Goal: Information Seeking & Learning: Learn about a topic

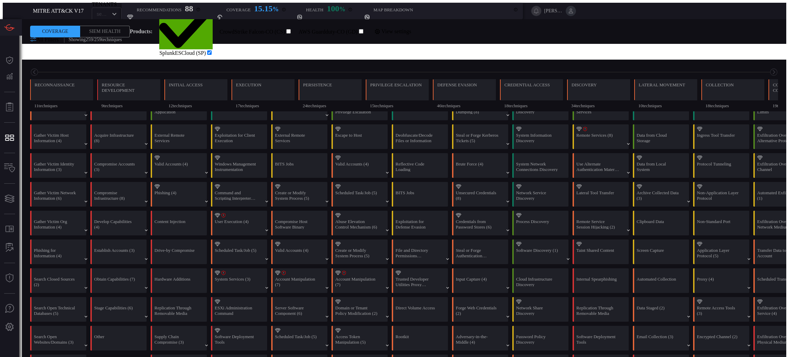
scroll to position [0, 67]
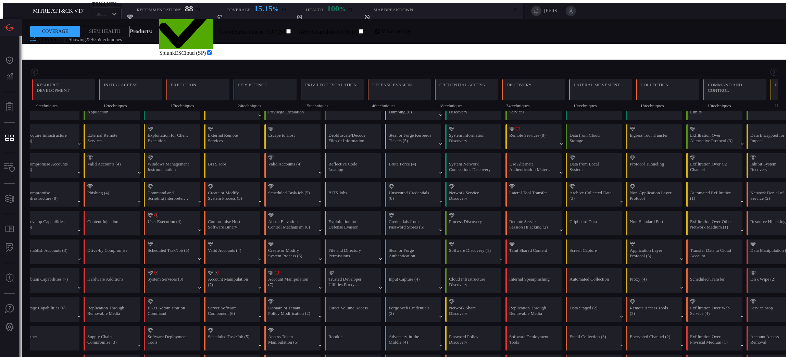
click at [44, 42] on span "All Filters" at bounding box center [47, 40] width 22 height 6
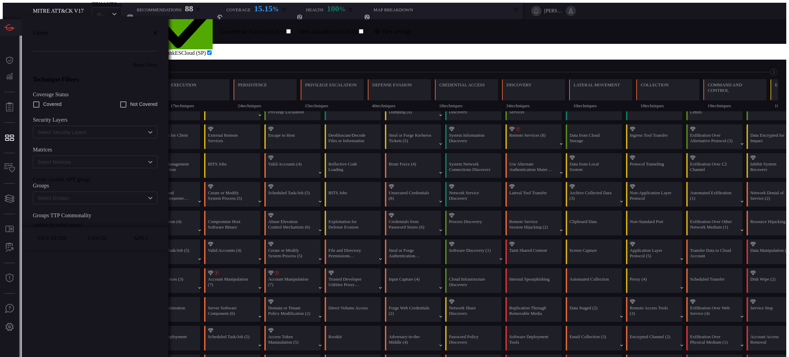
click at [43, 45] on div "Filters" at bounding box center [95, 37] width 147 height 43
click at [69, 191] on div "Technique Filters Coverage Status Covered Not Covered Security Layers ​ Matrice…" at bounding box center [95, 148] width 147 height 160
click at [70, 188] on div "Technique Filters Coverage Status Covered Not Covered Security Layers ​ Matrice…" at bounding box center [95, 148] width 147 height 160
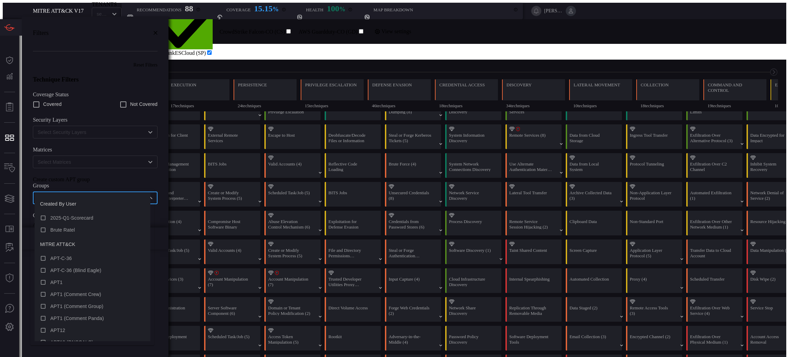
click at [70, 194] on input "text" at bounding box center [89, 198] width 109 height 9
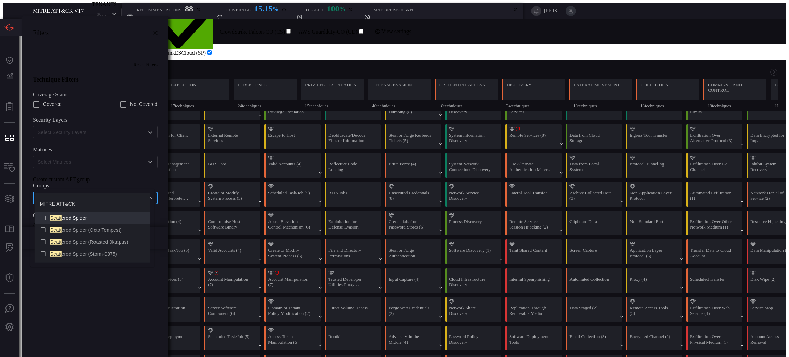
click at [44, 220] on icon at bounding box center [43, 217] width 6 height 8
type input "scatt"
click at [127, 243] on button "Apply" at bounding box center [141, 238] width 33 height 8
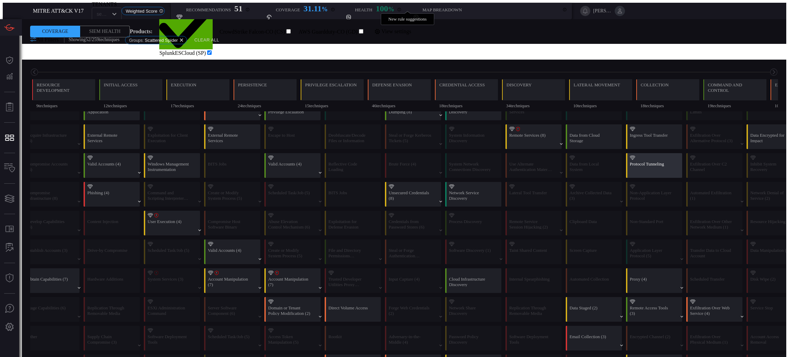
click at [630, 164] on div "Protocol Tunneling" at bounding box center [651, 166] width 43 height 10
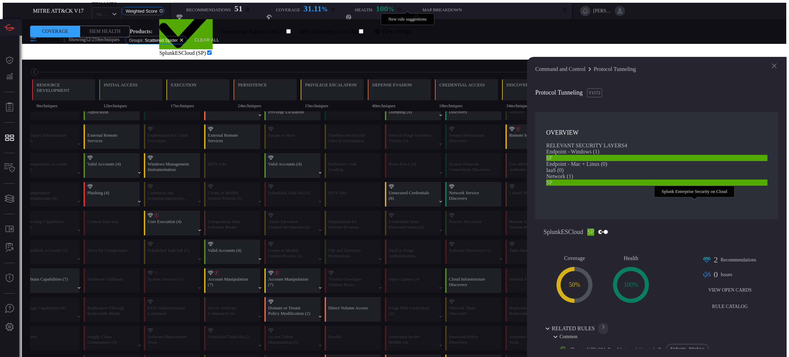
click at [697, 186] on div "SP" at bounding box center [657, 183] width 221 height 6
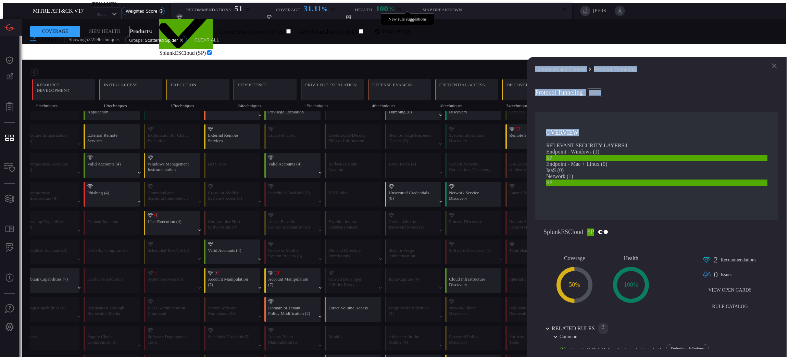
drag, startPoint x: 551, startPoint y: 71, endPoint x: 656, endPoint y: 114, distance: 113.3
click at [656, 114] on div "Command and Control Protocol Tunneling Protocol Tunneling T1572 OVERVIEW RELEVA…" at bounding box center [657, 207] width 260 height 300
click at [627, 146] on span "4" at bounding box center [626, 146] width 3 height 6
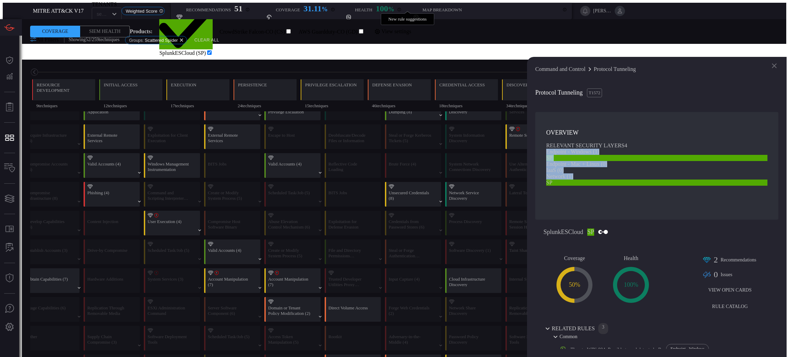
drag, startPoint x: 576, startPoint y: 205, endPoint x: 564, endPoint y: 153, distance: 53.1
click at [564, 153] on section "RELEVANT SECURITY LAYERS 4 Endpoint - Windows ( 1 ) SP Splunk Enterprise Securi…" at bounding box center [657, 164] width 221 height 43
click at [724, 186] on section "RELEVANT SECURITY LAYERS 4 Endpoint - Windows ( 1 ) SP Splunk Enterprise Securi…" at bounding box center [657, 164] width 221 height 43
drag, startPoint x: 603, startPoint y: 88, endPoint x: 551, endPoint y: 88, distance: 52.4
click at [551, 88] on div "Command and Control Protocol Tunneling Protocol Tunneling T1572 OVERVIEW RELEVA…" at bounding box center [657, 207] width 260 height 300
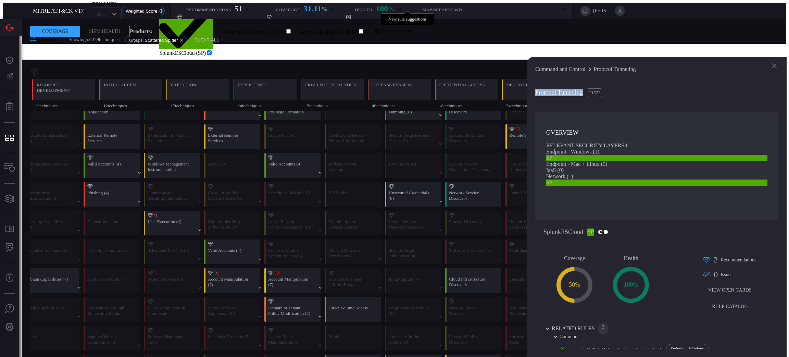
copy span "Protocol Tunneling"
drag, startPoint x: 590, startPoint y: 205, endPoint x: 563, endPoint y: 162, distance: 50.8
click at [563, 162] on div "Endpoint - Windows ( 1 ) SP Splunk Enterprise Security on Cloud Endpoint - Mac …" at bounding box center [657, 167] width 221 height 37
click at [686, 129] on h3 "OVERVIEW" at bounding box center [657, 132] width 221 height 7
click at [771, 68] on icon at bounding box center [775, 66] width 8 height 8
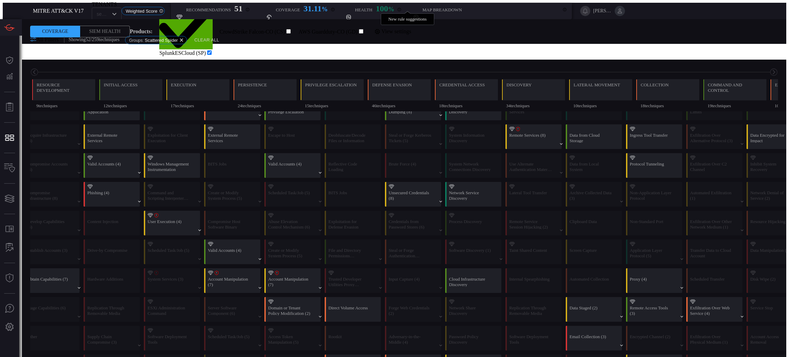
click at [686, 63] on div "Reconnaissance 11 techniques Resource Development 9 techniques Initial Access 1…" at bounding box center [404, 86] width 765 height 52
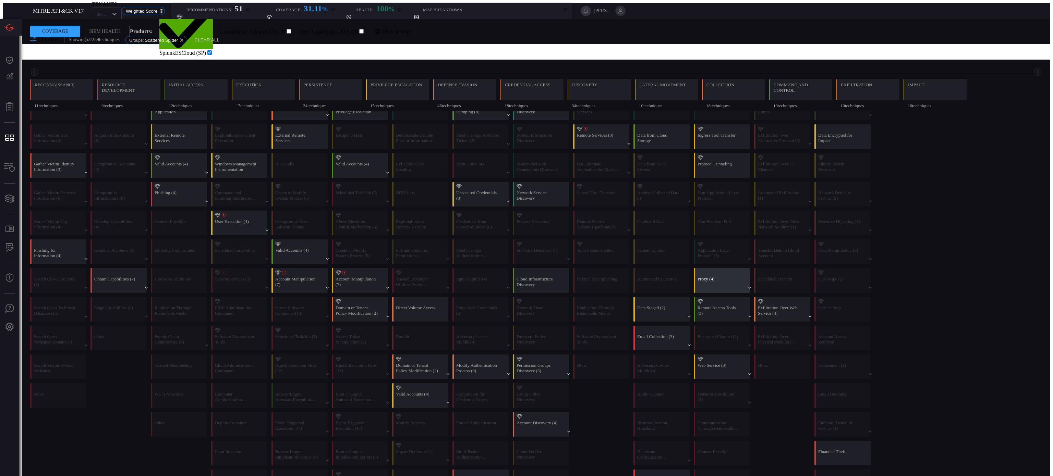
click at [716, 269] on div "Proxy (4)" at bounding box center [724, 281] width 59 height 24
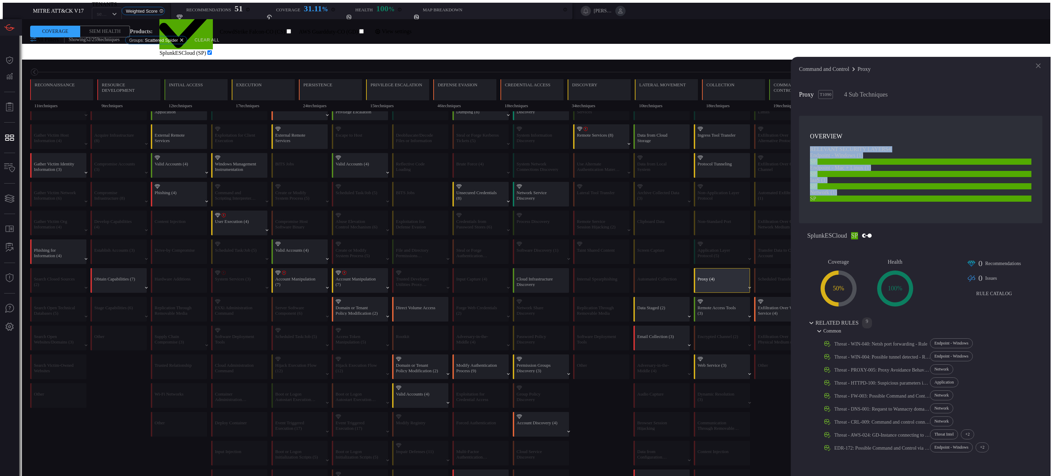
drag, startPoint x: 834, startPoint y: 205, endPoint x: 903, endPoint y: 163, distance: 80.6
click at [789, 154] on section "RELEVANT SECURITY LAYERS 4 Endpoint - Windows ( 1 ) SP Endpoint - Mac + Linux (…" at bounding box center [920, 174] width 221 height 56
click at [789, 189] on section "RELEVANT SECURITY LAYERS 4 Endpoint - Windows ( 1 ) SP Endpoint - Mac + Linux (…" at bounding box center [920, 174] width 221 height 56
click at [789, 91] on span "4 Sub Techniques" at bounding box center [866, 94] width 44 height 7
click at [713, 305] on div "Remote Access Tools (3)" at bounding box center [718, 310] width 43 height 10
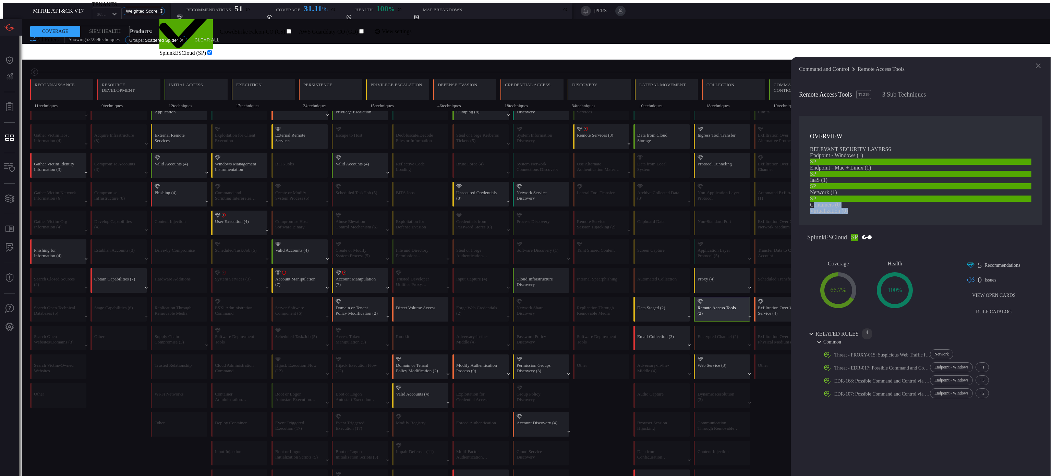
drag, startPoint x: 831, startPoint y: 220, endPoint x: 900, endPoint y: 247, distance: 74.6
click at [789, 225] on section "OVERVIEW RELEVANT SECURITY LAYERS 6 Endpoint - Windows ( 1 ) SP Endpoint - Mac …" at bounding box center [920, 170] width 243 height 109
click at [789, 208] on span at bounding box center [841, 205] width 0 height 6
drag, startPoint x: 880, startPoint y: 228, endPoint x: 817, endPoint y: 203, distance: 67.6
click at [789, 203] on section "OVERVIEW RELEVANT SECURITY LAYERS 6 Endpoint - Windows ( 1 ) SP Endpoint - Mac …" at bounding box center [920, 170] width 243 height 109
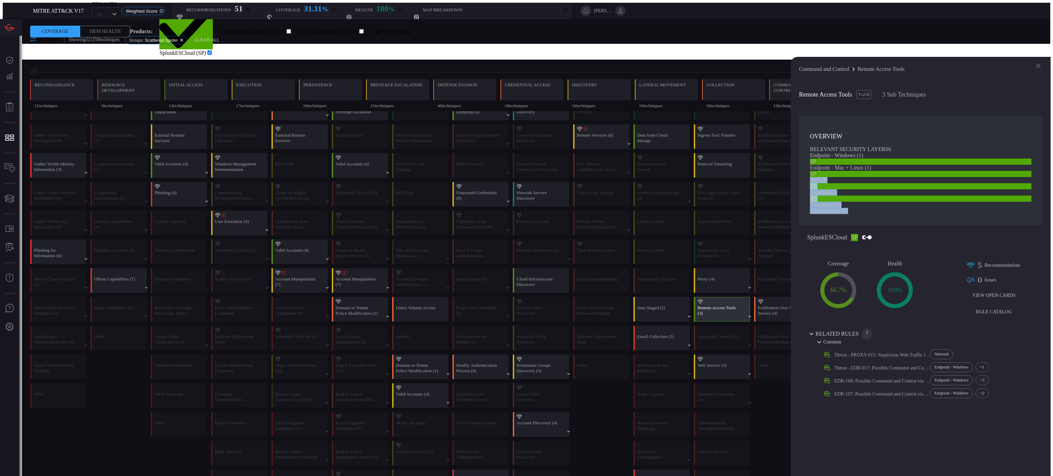
drag, startPoint x: 826, startPoint y: 195, endPoint x: 878, endPoint y: 237, distance: 66.5
click at [789, 225] on section "OVERVIEW RELEVANT SECURITY LAYERS 6 Endpoint - Windows ( 1 ) SP Endpoint - Mac …" at bounding box center [920, 170] width 243 height 109
click at [789, 214] on section "RELEVANT SECURITY LAYERS 6 Endpoint - Windows ( 1 ) SP Endpoint - Mac + Linux (…" at bounding box center [920, 180] width 221 height 68
drag, startPoint x: 885, startPoint y: 175, endPoint x: 865, endPoint y: 188, distance: 23.9
click at [789, 171] on span "( 1 )" at bounding box center [868, 168] width 7 height 6
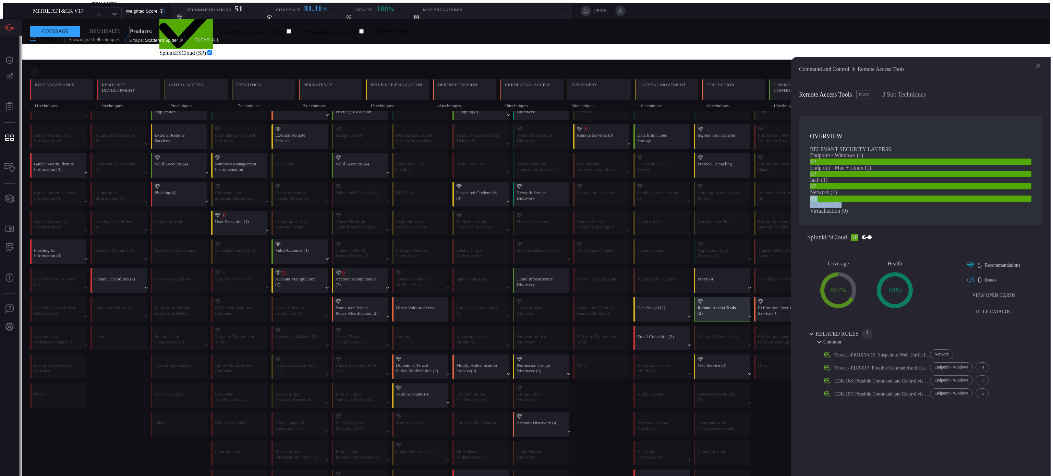
drag, startPoint x: 960, startPoint y: 210, endPoint x: 961, endPoint y: 220, distance: 9.7
click at [789, 214] on div "Endpoint - Windows ( 1 ) SP Endpoint - Mac + Linux ( 1 ) SP Splunk Enterprise S…" at bounding box center [920, 183] width 221 height 62
click at [789, 213] on div "Endpoint - Windows ( 1 ) SP Endpoint - Mac + Linux ( 1 ) SP Splunk Enterprise S…" at bounding box center [920, 183] width 221 height 62
drag, startPoint x: 824, startPoint y: 208, endPoint x: 895, endPoint y: 234, distance: 74.8
click at [789, 225] on section "OVERVIEW RELEVANT SECURITY LAYERS 6 Endpoint - Windows ( 1 ) SP Endpoint - Mac …" at bounding box center [920, 170] width 243 height 109
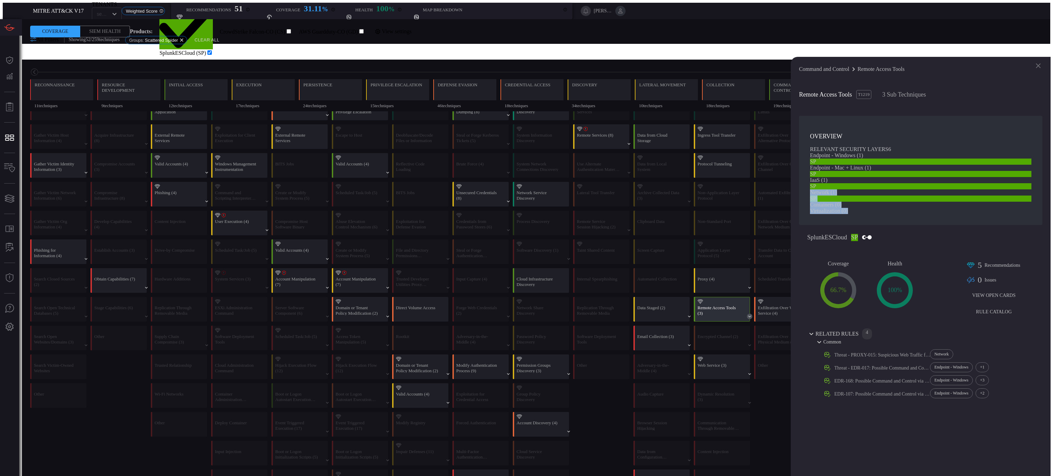
click at [747, 314] on icon at bounding box center [749, 316] width 5 height 5
click at [789, 208] on span at bounding box center [841, 205] width 0 height 6
drag, startPoint x: 702, startPoint y: 322, endPoint x: 697, endPoint y: 329, distance: 9.0
click at [699, 340] on div "IDE Tunneling" at bounding box center [724, 348] width 59 height 17
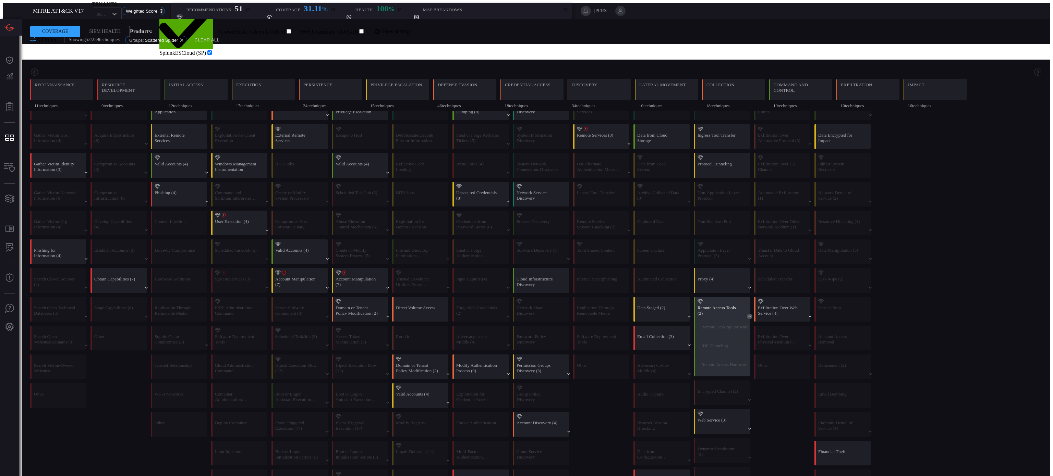
click at [697, 305] on div "Remote Access Tools (3)" at bounding box center [718, 310] width 43 height 10
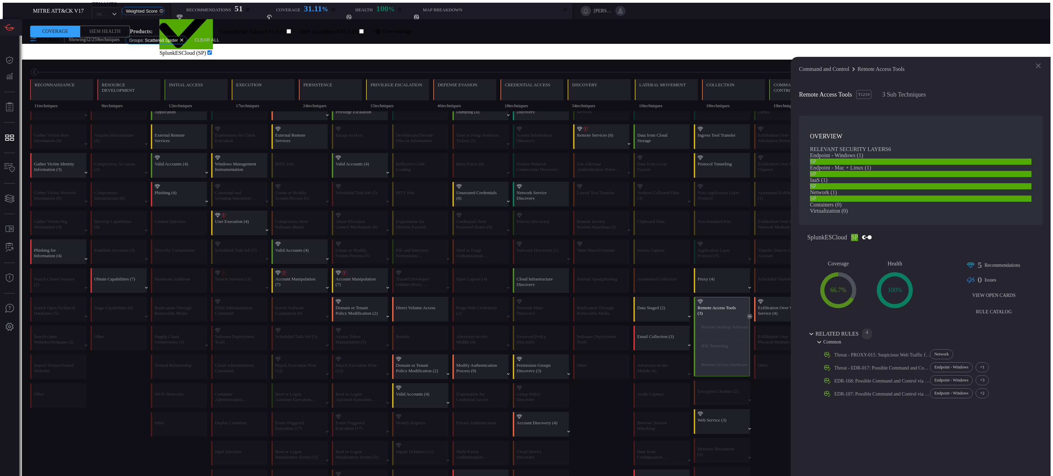
click at [789, 116] on section "OVERVIEW RELEVANT SECURITY LAYERS 6 Endpoint - Windows ( 1 ) SP Endpoint - Mac …" at bounding box center [920, 170] width 243 height 109
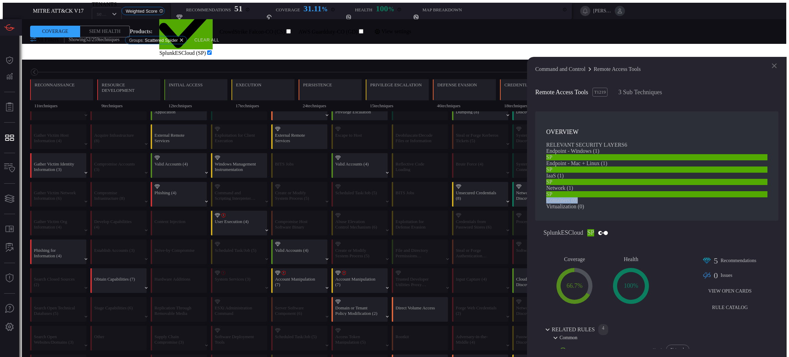
drag, startPoint x: 599, startPoint y: 217, endPoint x: 560, endPoint y: 219, distance: 39.5
click at [560, 219] on section "OVERVIEW RELEVANT SECURITY LAYERS 6 Endpoint - Windows ( 1 ) SP Endpoint - Mac …" at bounding box center [657, 165] width 243 height 109
copy article "Containers ( 0 )"
drag, startPoint x: 637, startPoint y: 234, endPoint x: 634, endPoint y: 232, distance: 3.6
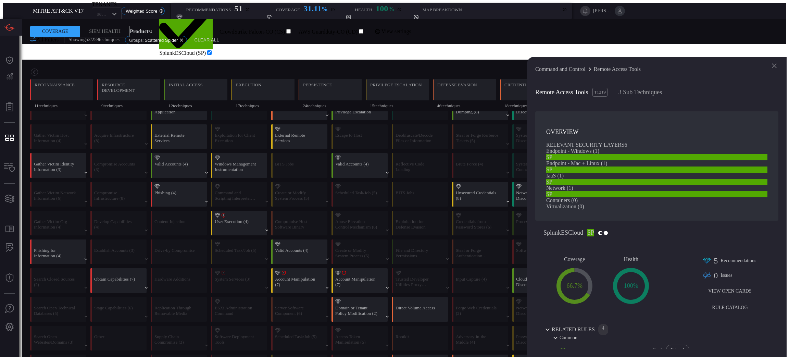
click at [637, 221] on section "OVERVIEW RELEVANT SECURITY LAYERS 6 Endpoint - Windows ( 1 ) SP Endpoint - Mac …" at bounding box center [657, 165] width 243 height 109
drag, startPoint x: 562, startPoint y: 217, endPoint x: 589, endPoint y: 217, distance: 27.8
click at [589, 217] on section "OVERVIEW RELEVANT SECURITY LAYERS 6 Endpoint - Windows ( 1 ) SP Endpoint - Mac …" at bounding box center [657, 165] width 243 height 109
copy span "Containers"
click at [501, 64] on div "Reconnaissance 11 techniques Resource Development 9 techniques Initial Access 1…" at bounding box center [404, 86] width 765 height 52
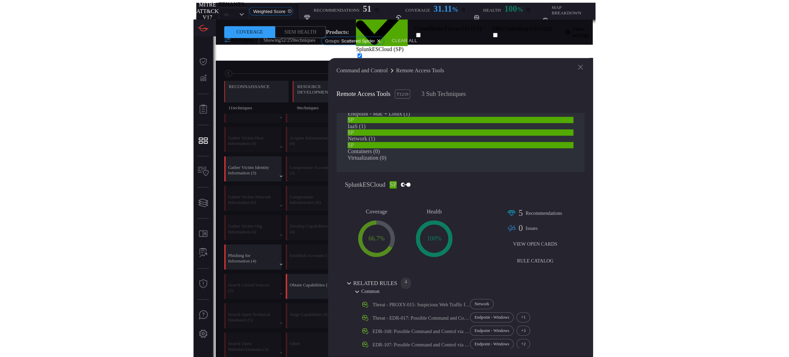
scroll to position [0, 0]
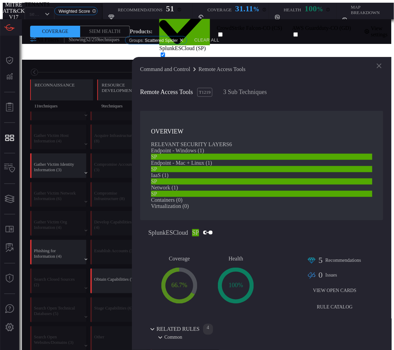
click at [381, 67] on icon at bounding box center [379, 65] width 5 height 5
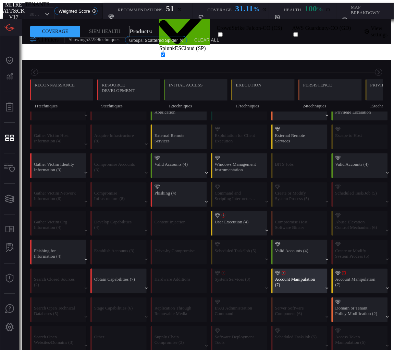
click at [287, 273] on div "Account Manipulation (7)" at bounding box center [302, 281] width 59 height 24
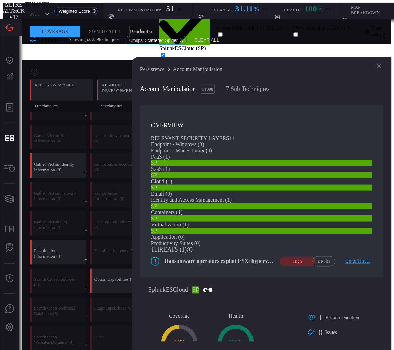
click at [109, 213] on div at bounding box center [121, 215] width 54 height 4
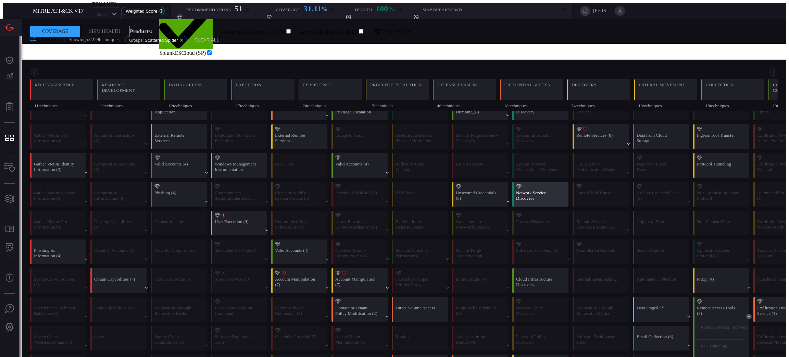
click at [516, 190] on div "Network Service Discovery" at bounding box center [537, 195] width 43 height 10
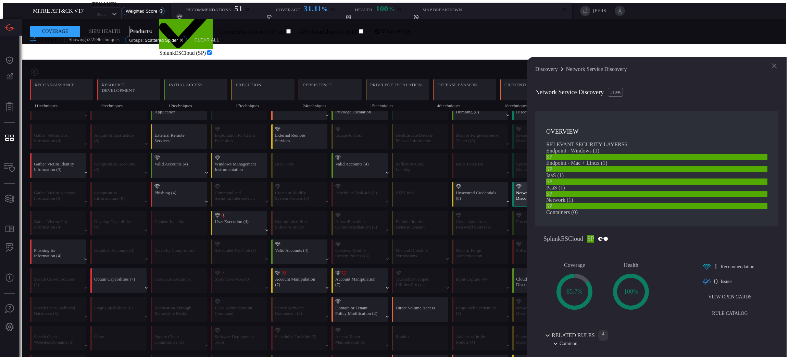
click at [516, 190] on div "Network Service Discovery" at bounding box center [537, 195] width 43 height 10
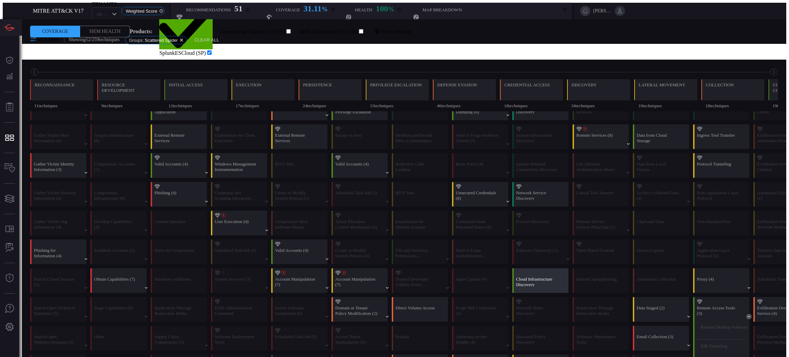
click at [518, 277] on div "Cloud Infrastructure Discovery" at bounding box center [537, 282] width 43 height 10
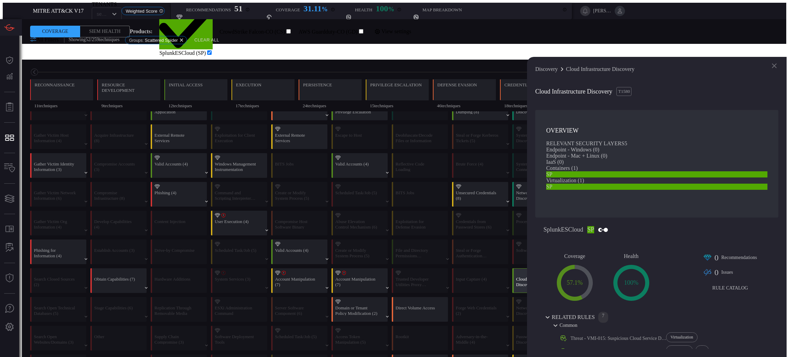
click at [518, 277] on div "Cloud Infrastructure Discovery" at bounding box center [537, 282] width 43 height 10
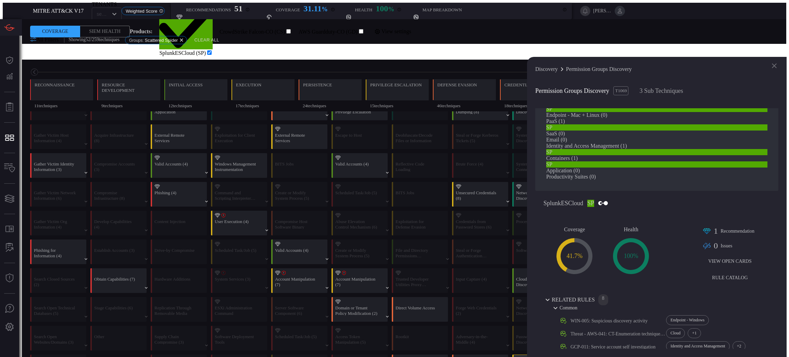
scroll to position [103, 0]
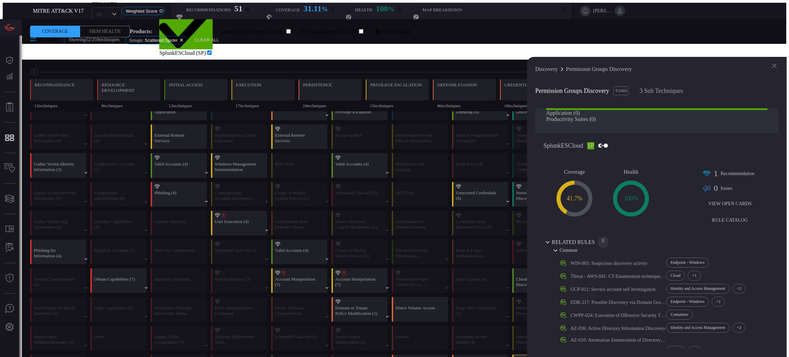
click at [776, 65] on icon at bounding box center [775, 66] width 8 height 8
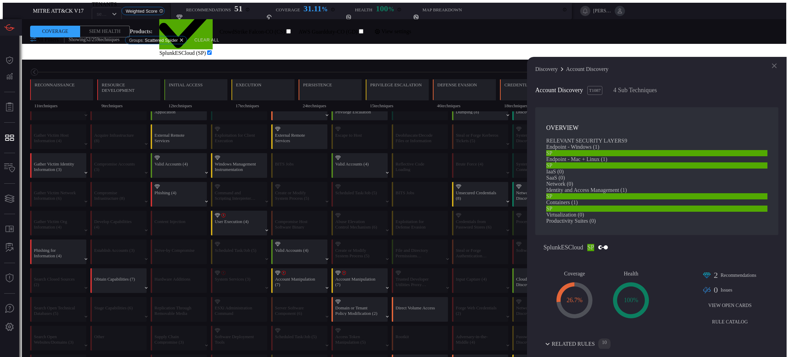
drag, startPoint x: 429, startPoint y: 221, endPoint x: 435, endPoint y: 220, distance: 6.3
click at [703, 86] on h3 "Account Discovery T1087 4 Sub Techniques" at bounding box center [657, 90] width 243 height 8
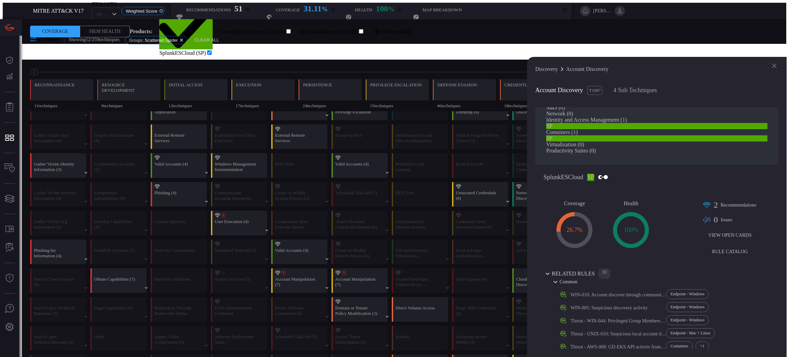
scroll to position [0, 0]
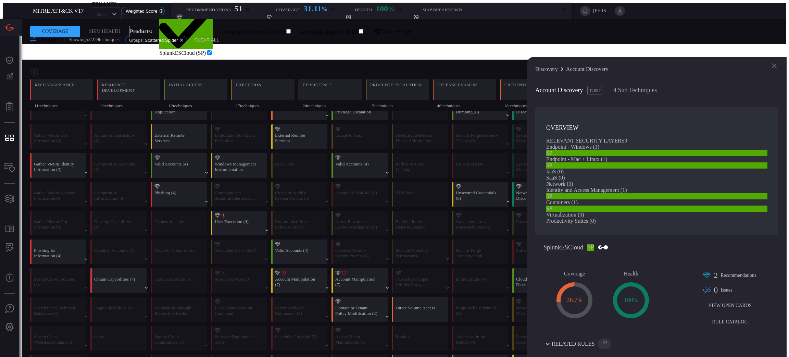
click at [771, 69] on icon at bounding box center [775, 66] width 8 height 8
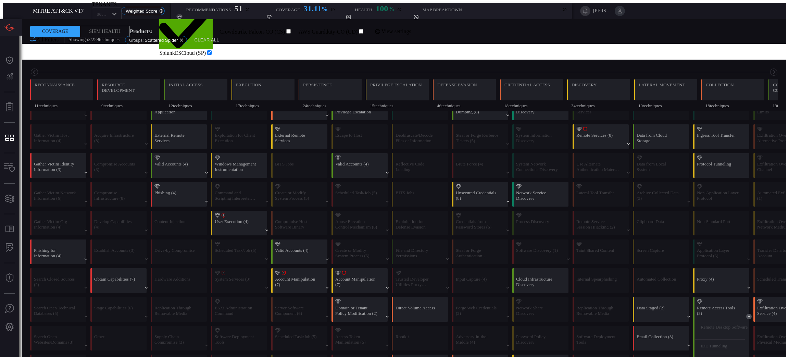
click at [30, 44] on span at bounding box center [30, 44] width 0 height 0
click at [591, 139] on div "Remote Services (8)" at bounding box center [598, 138] width 43 height 10
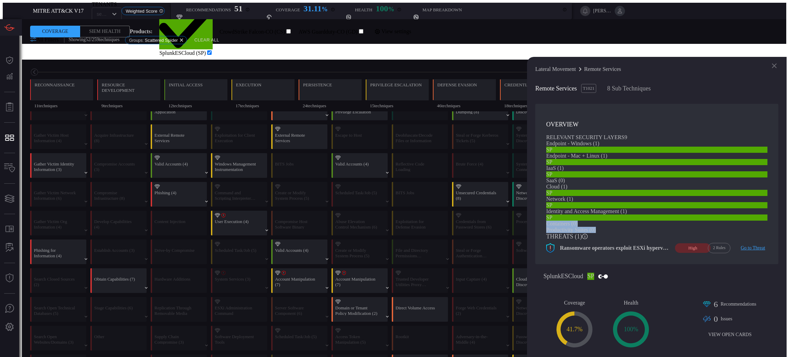
drag, startPoint x: 616, startPoint y: 272, endPoint x: 564, endPoint y: 260, distance: 53.1
click at [564, 233] on div "Endpoint - Windows ( 1 ) SP Endpoint - Mac + Linux ( 1 ) SP IaaS ( 1 ) SP SaaS …" at bounding box center [657, 186] width 221 height 93
click at [775, 65] on icon at bounding box center [775, 66] width 8 height 8
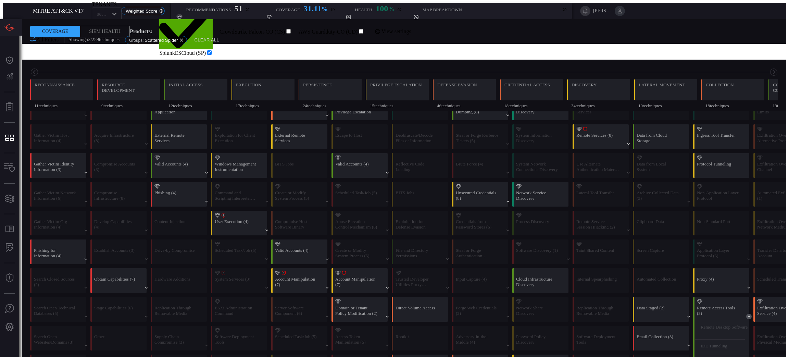
scroll to position [206, 0]
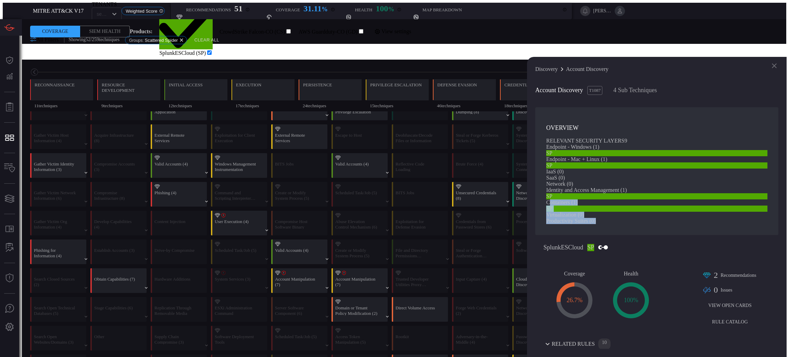
drag, startPoint x: 624, startPoint y: 271, endPoint x: 566, endPoint y: 245, distance: 62.7
click at [566, 224] on div "Endpoint - Windows ( 1 ) SP Endpoint - Mac + Linux ( 1 ) SP IaaS ( 0 ) SaaS ( 0…" at bounding box center [657, 184] width 221 height 80
